Goal: Download file/media

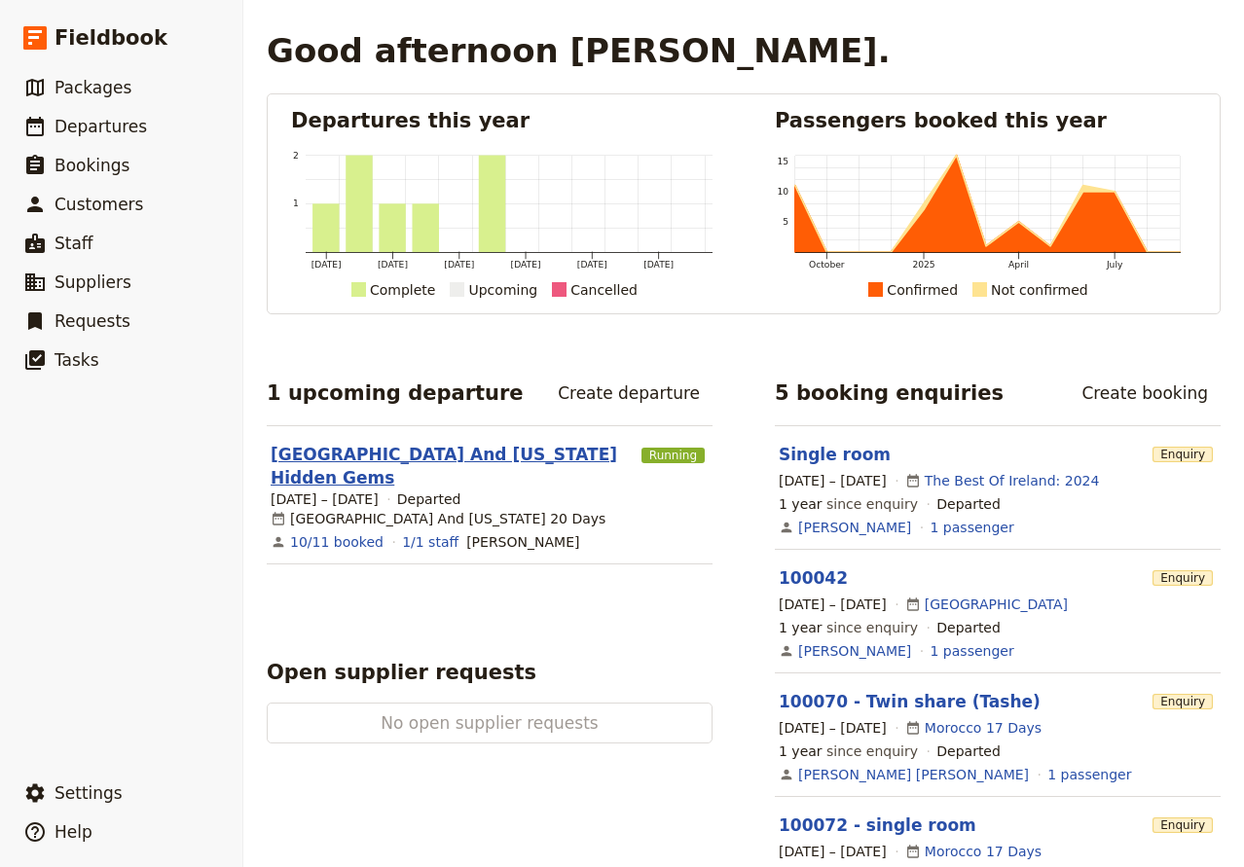
click at [451, 455] on link "[GEOGRAPHIC_DATA] And [US_STATE] Hidden Gems" at bounding box center [452, 466] width 363 height 47
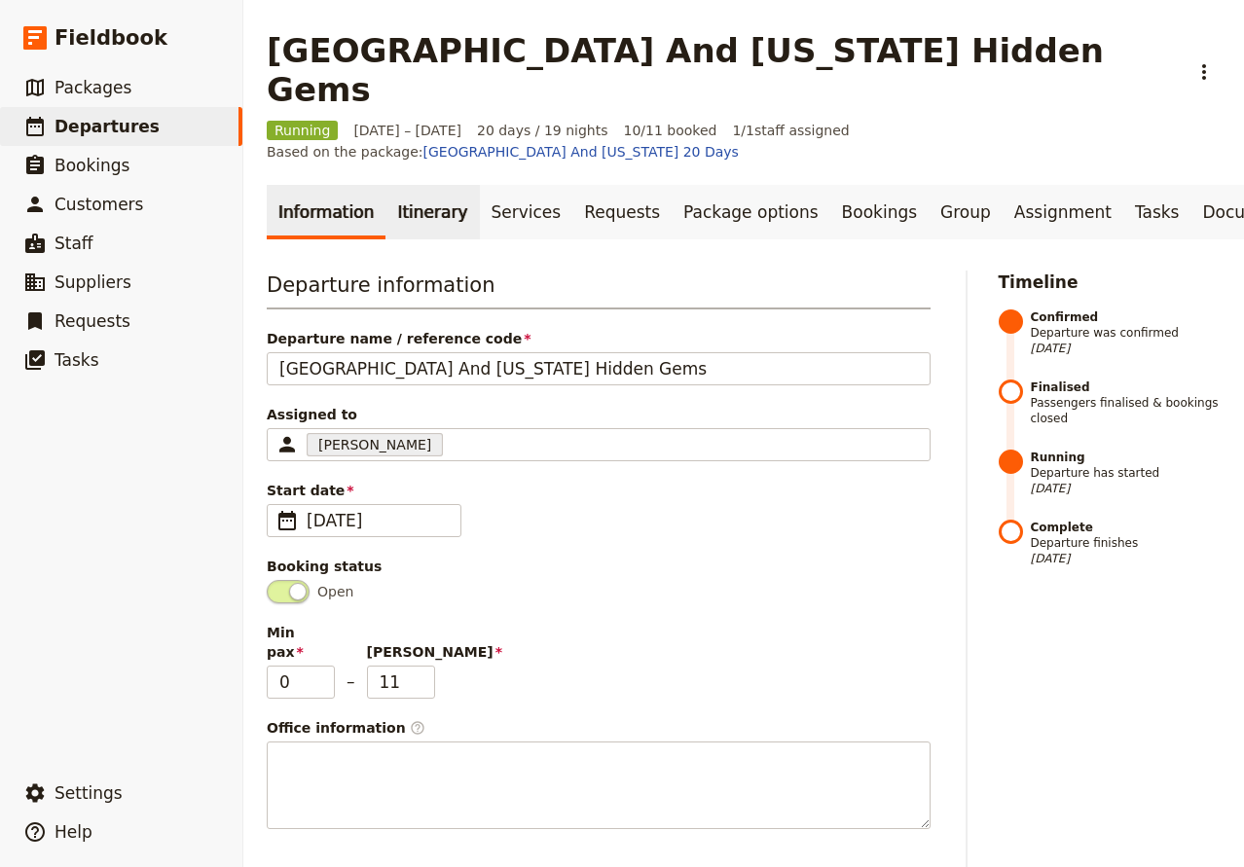
click at [427, 185] on link "Itinerary" at bounding box center [431, 212] width 93 height 54
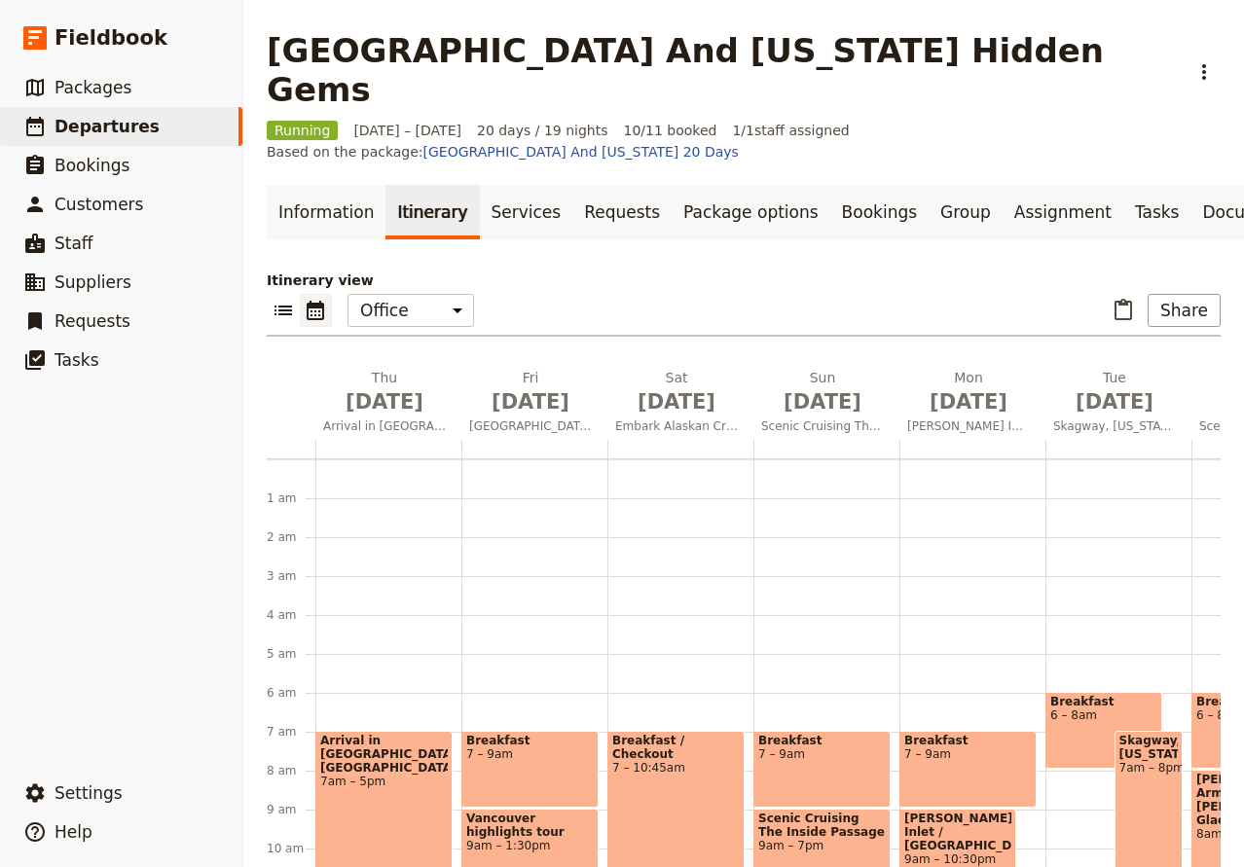
scroll to position [214, 0]
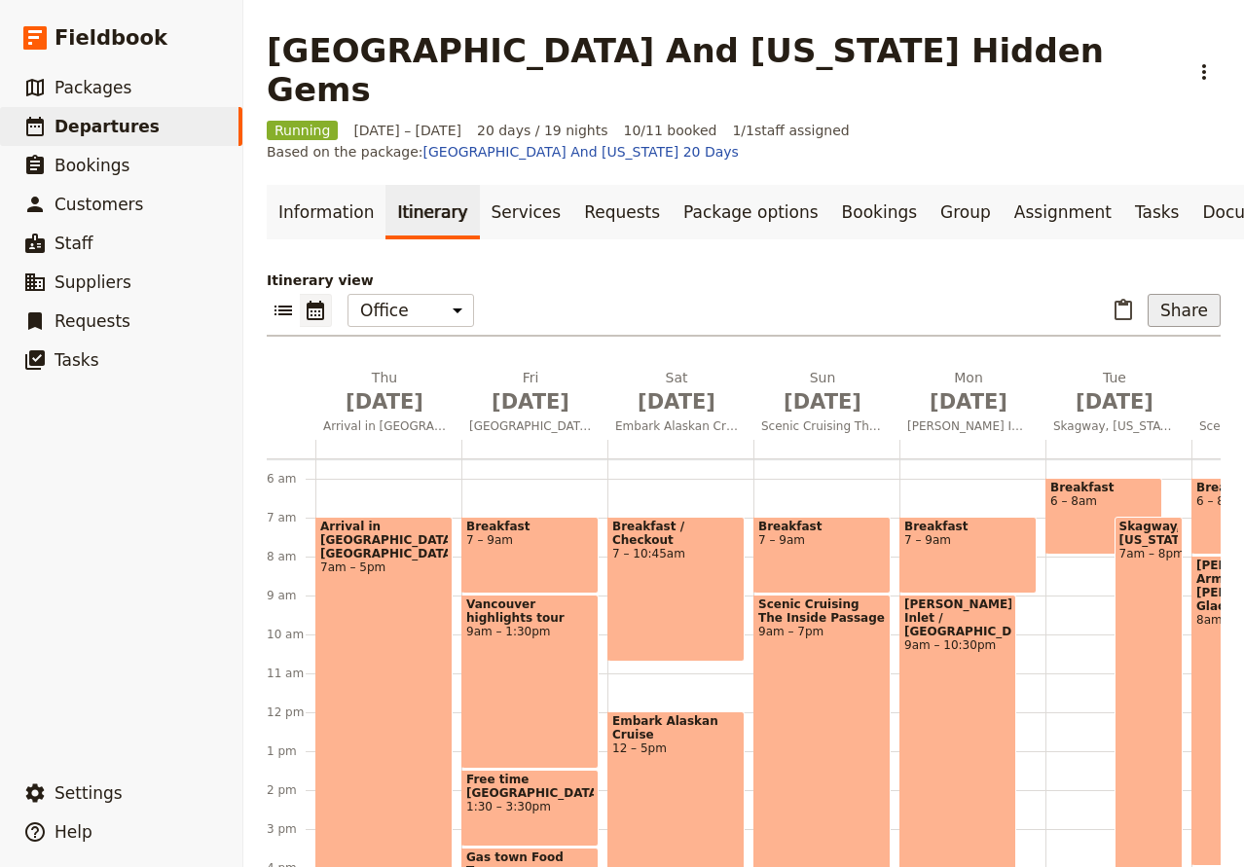
click at [1177, 294] on button "Share" at bounding box center [1183, 310] width 73 height 33
click at [1171, 323] on span "Passenger itinerary" at bounding box center [1141, 319] width 131 height 19
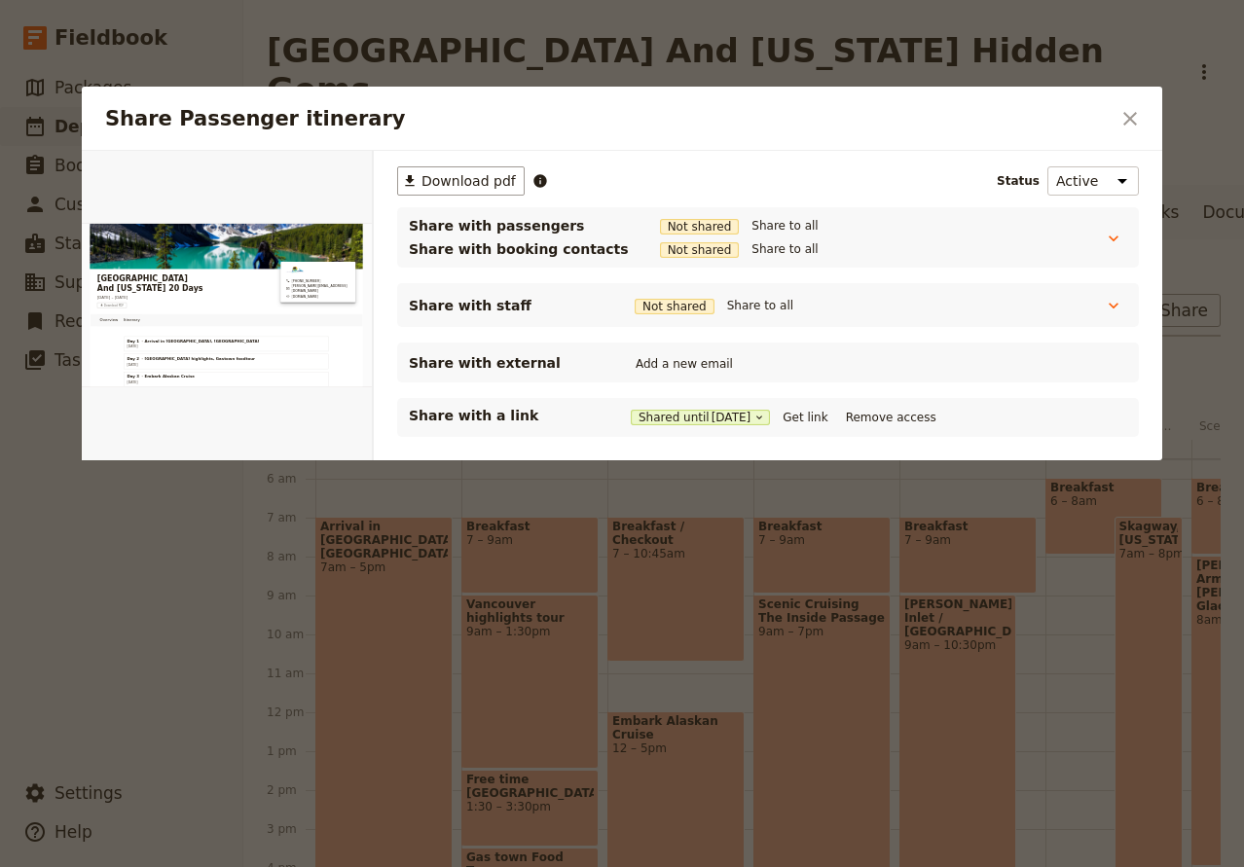
scroll to position [0, 0]
click at [487, 185] on span "Download pdf" at bounding box center [468, 180] width 94 height 19
click at [1125, 114] on icon "Close dialog" at bounding box center [1130, 119] width 14 height 14
